Goal: Task Accomplishment & Management: Use online tool/utility

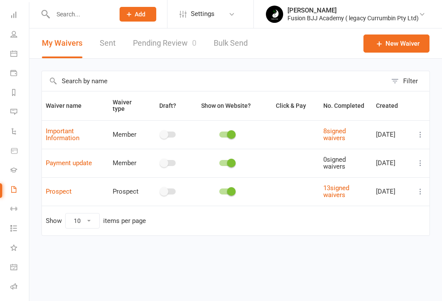
scroll to position [39, 0]
click at [16, 212] on link "Workouts" at bounding box center [19, 208] width 19 height 19
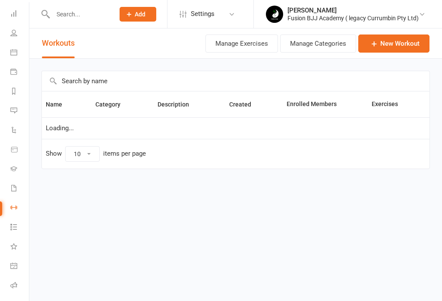
click at [13, 224] on icon at bounding box center [13, 226] width 7 height 7
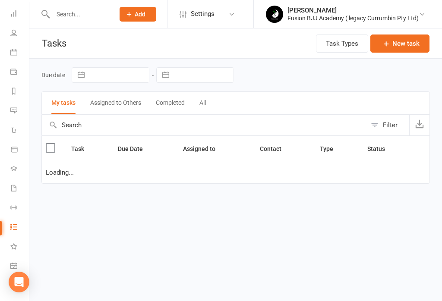
click at [10, 246] on icon at bounding box center [13, 246] width 7 height 7
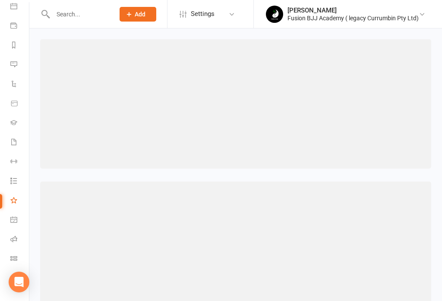
scroll to position [86, 0]
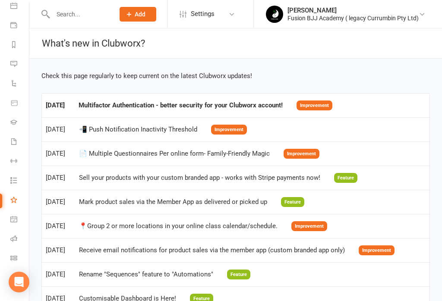
click at [16, 215] on link "General attendance" at bounding box center [19, 219] width 19 height 19
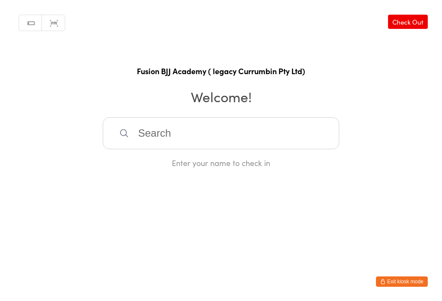
click at [260, 131] on input "search" at bounding box center [221, 133] width 236 height 32
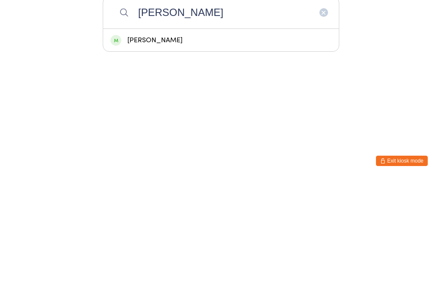
type input "[PERSON_NAME]"
click at [172, 150] on div "[PERSON_NAME]" at bounding box center [220, 161] width 235 height 23
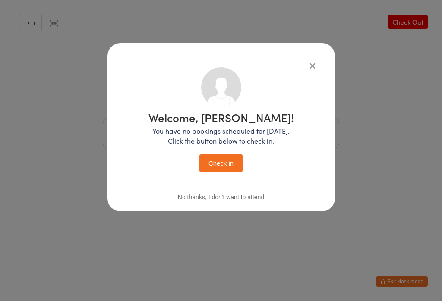
click at [227, 152] on div "Welcome, [PERSON_NAME]! You have no bookings scheduled for [DATE]. Click the bu…" at bounding box center [220, 142] width 145 height 60
click at [232, 159] on button "Check in" at bounding box center [220, 163] width 43 height 18
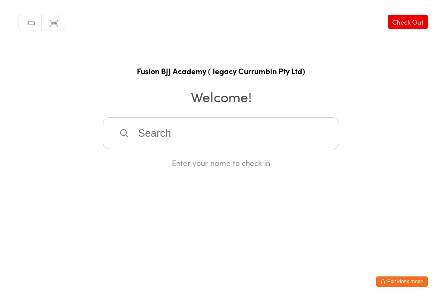
click at [402, 282] on button "Exit kiosk mode" at bounding box center [402, 281] width 52 height 10
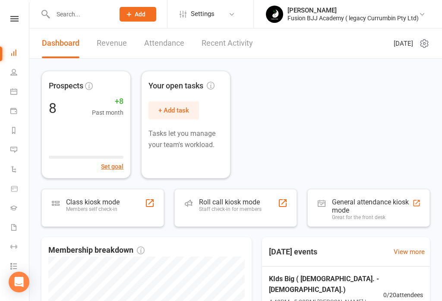
click at [90, 208] on div "Members self check-in" at bounding box center [92, 209] width 53 height 6
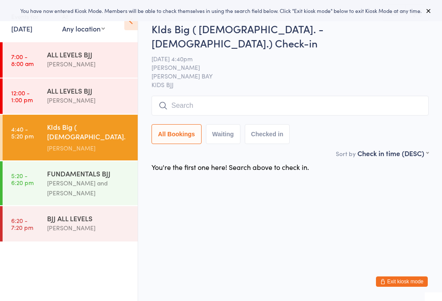
click at [193, 96] on input "search" at bounding box center [289, 106] width 277 height 20
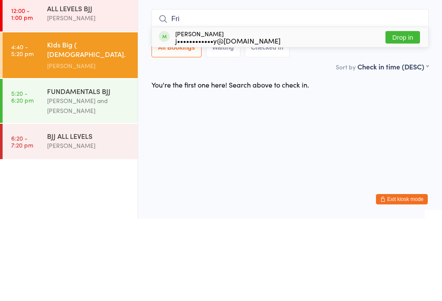
type input "Fri"
click at [395, 113] on button "Drop in" at bounding box center [402, 119] width 34 height 13
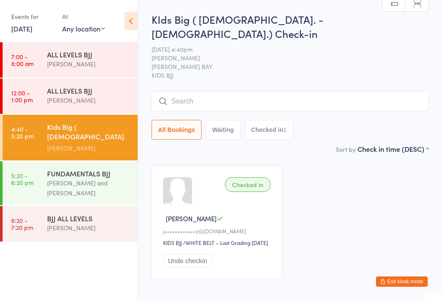
click at [183, 72] on div "KIds Big ( 8 y.o. - 14 y.o.) Check-in 17 Sep 4:40pm Fabio Glazer SANDY BAY KIDS…" at bounding box center [289, 78] width 277 height 132
click at [177, 91] on input "search" at bounding box center [289, 101] width 277 height 20
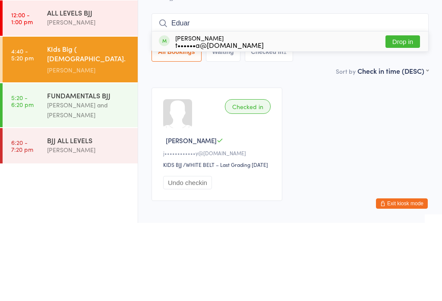
type input "Eduar"
click at [213, 113] on div "Eduard Bodea t••••••a@gmail.com" at bounding box center [219, 120] width 88 height 14
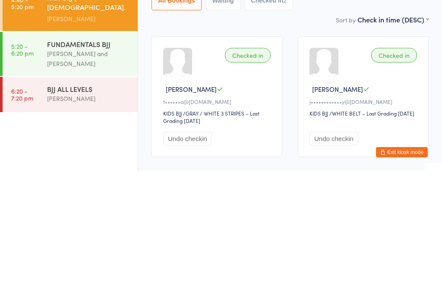
click at [251, 177] on div "Checked in" at bounding box center [248, 184] width 46 height 15
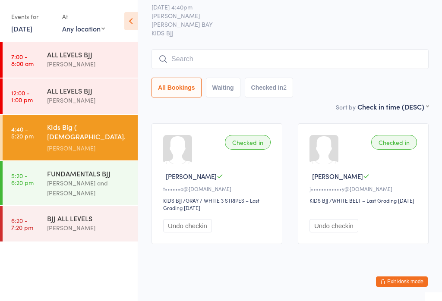
click at [192, 55] on input "search" at bounding box center [289, 59] width 277 height 20
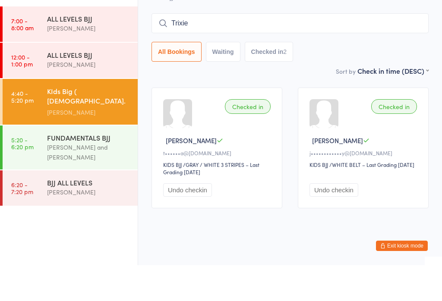
type input "Trixie"
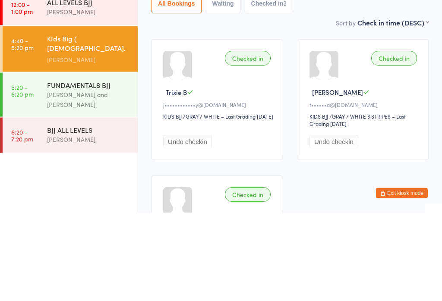
scroll to position [0, 0]
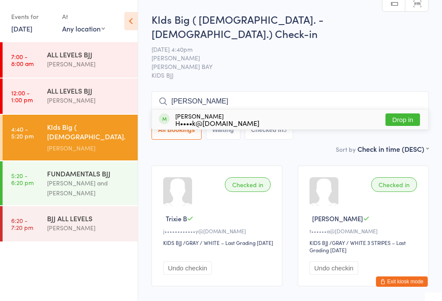
type input "Josie"
click at [412, 113] on button "Drop in" at bounding box center [402, 119] width 34 height 13
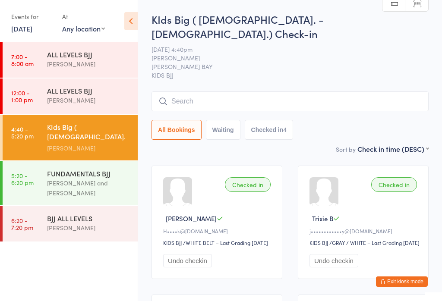
click at [173, 91] on input "search" at bounding box center [289, 101] width 277 height 20
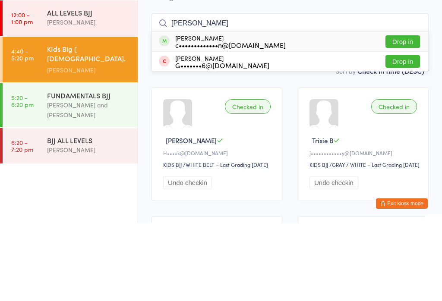
type input "Jas"
click at [242, 119] on div "c•••••••••••••n@gmail.com" at bounding box center [230, 122] width 110 height 7
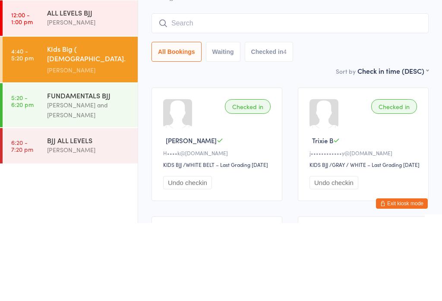
scroll to position [78, 0]
